Goal: Task Accomplishment & Management: Manage account settings

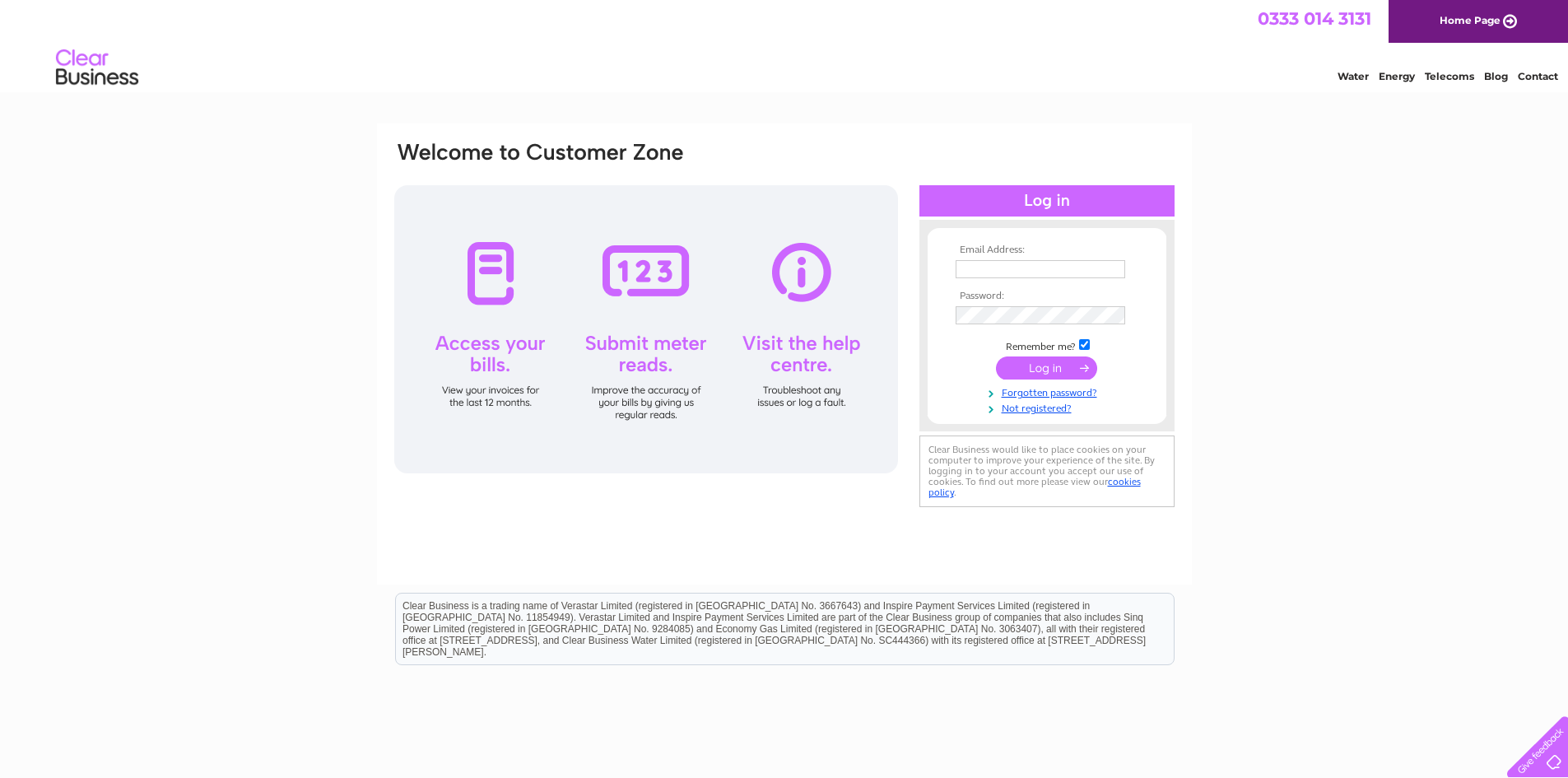
type input "pjc22@btopenworld.com"
click at [1050, 375] on input "submit" at bounding box center [1046, 368] width 101 height 23
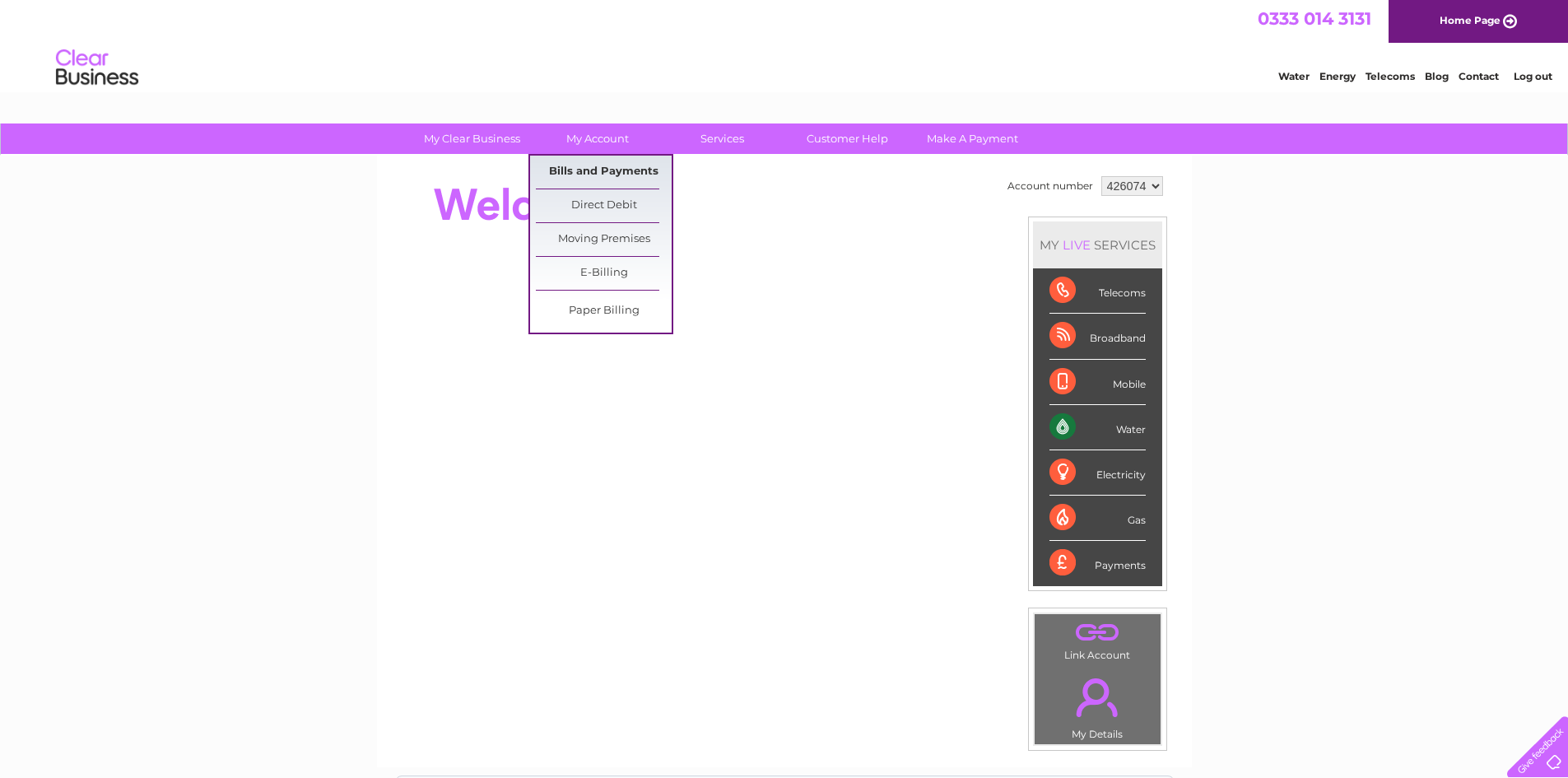
click at [596, 166] on link "Bills and Payments" at bounding box center [604, 172] width 136 height 33
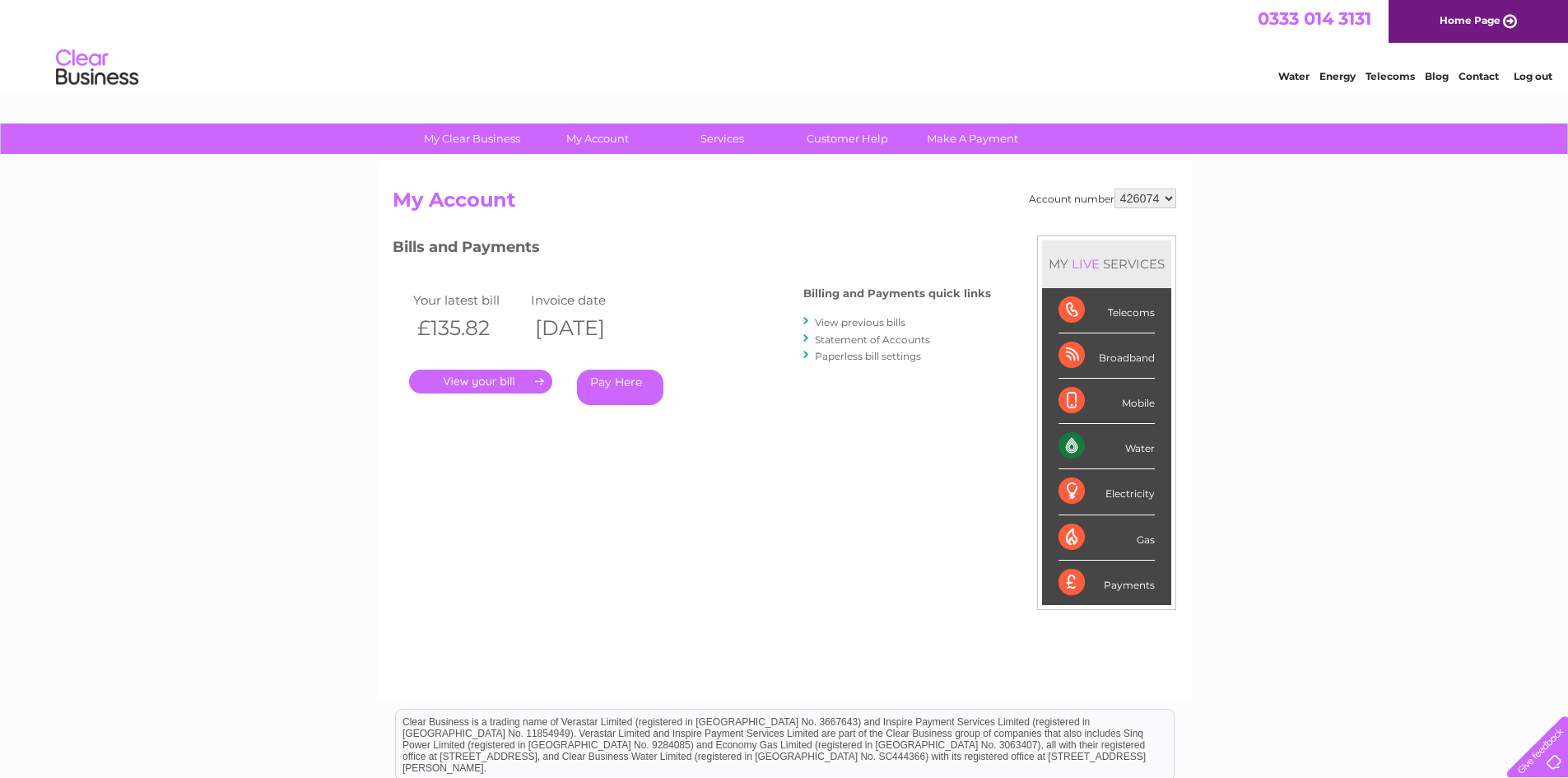
click at [512, 386] on link "." at bounding box center [481, 381] width 144 height 24
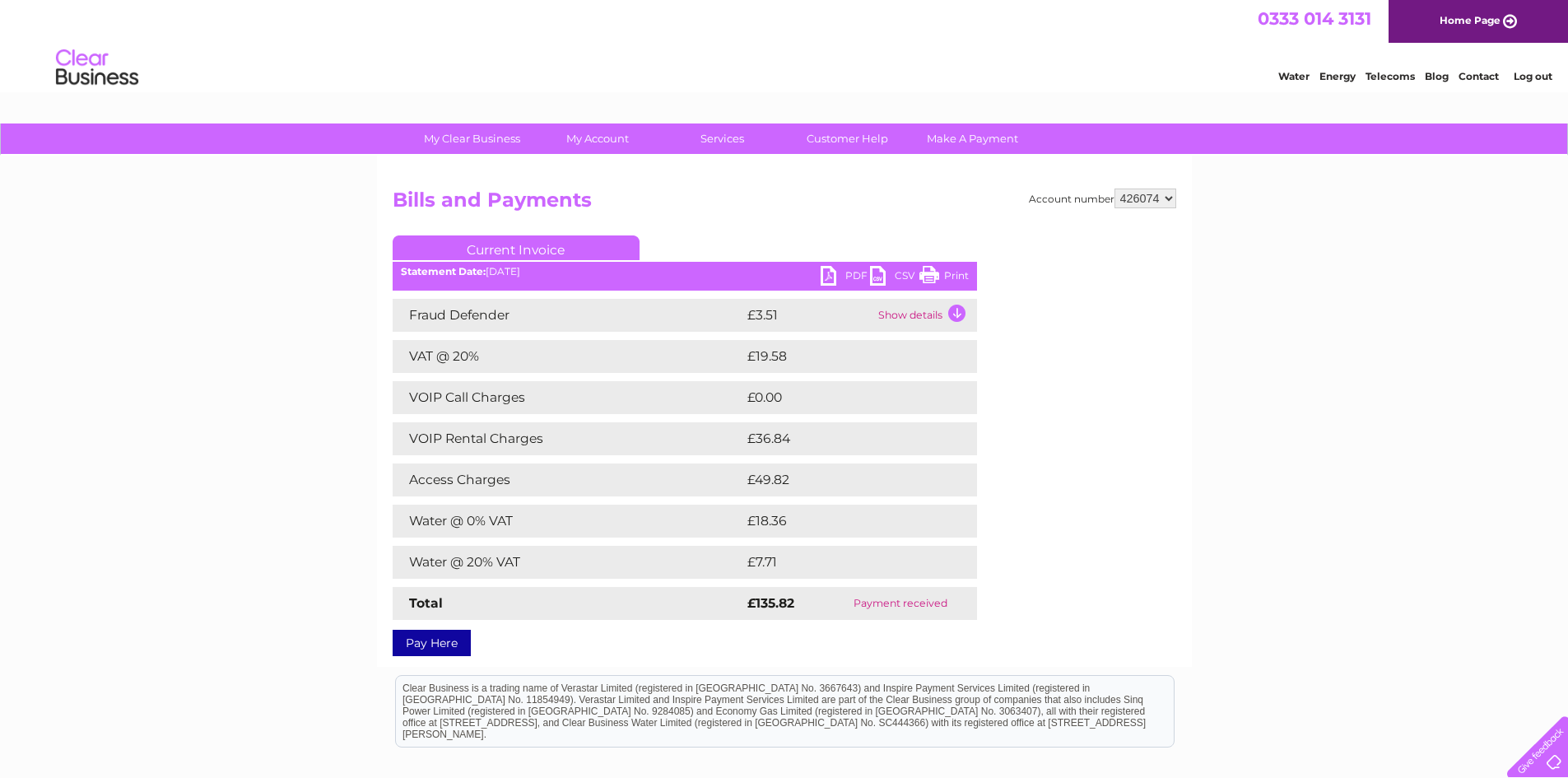
click at [850, 276] on link "PDF" at bounding box center [845, 277] width 49 height 24
